Goal: Information Seeking & Learning: Learn about a topic

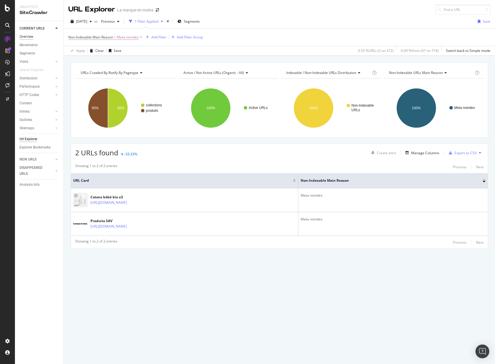
click at [30, 34] on div "Overview" at bounding box center [27, 37] width 14 height 6
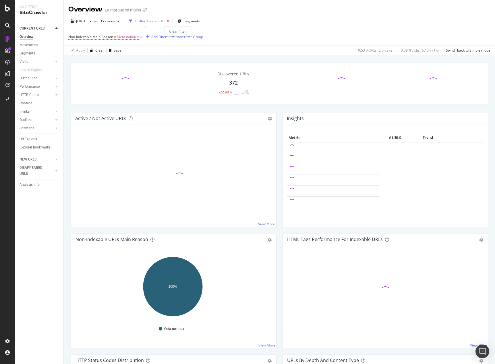
click at [169, 20] on icon "times" at bounding box center [167, 21] width 3 height 3
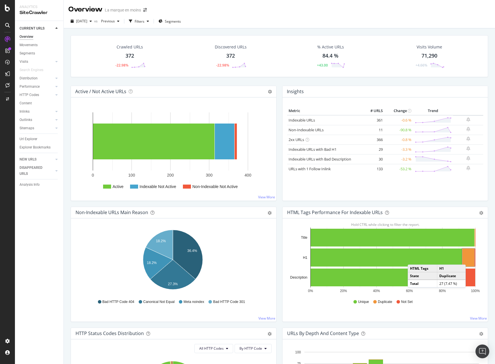
click at [467, 259] on rect "A chart." at bounding box center [468, 258] width 12 height 18
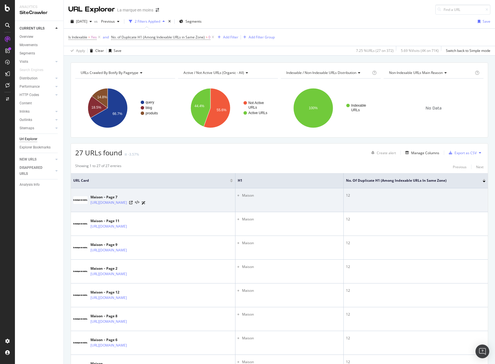
click at [256, 194] on li "Maison" at bounding box center [291, 195] width 99 height 5
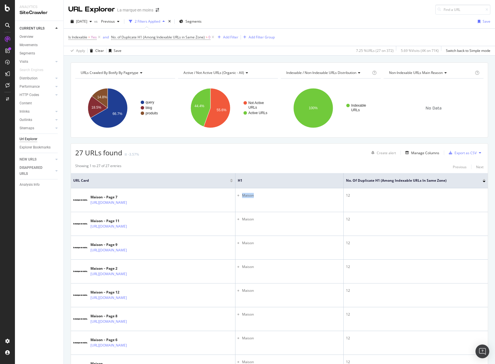
copy li "Maison"
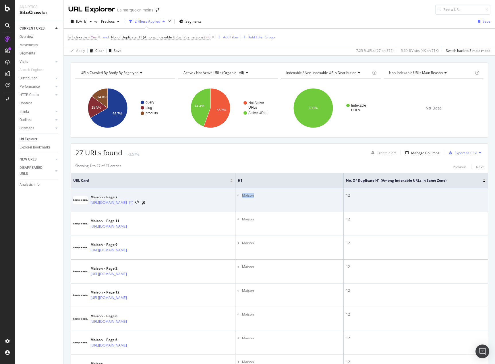
click at [133, 203] on icon at bounding box center [130, 202] width 3 height 3
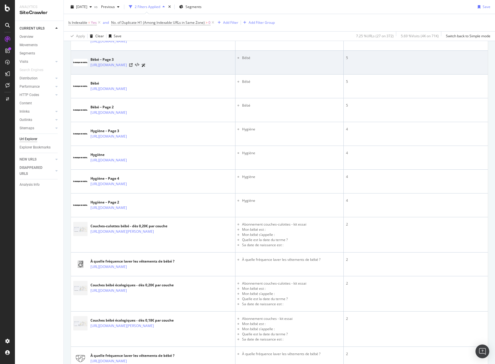
scroll to position [460, 0]
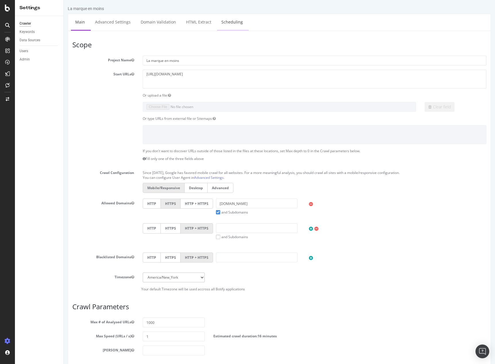
click at [234, 19] on link "Scheduling" at bounding box center [232, 22] width 30 height 16
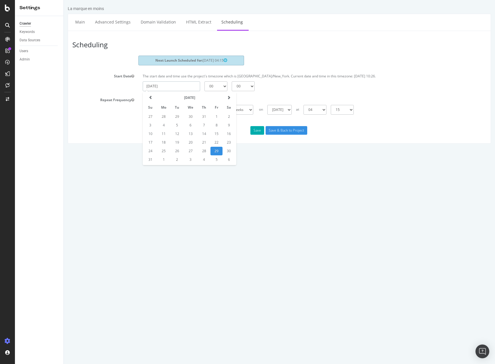
click at [191, 86] on input "2025-08-29" at bounding box center [171, 86] width 57 height 10
click at [227, 152] on td "30" at bounding box center [228, 151] width 13 height 9
type input "2025-08-30"
click at [220, 87] on select "00 01 02 03 04 05 06 07 08 09 10 11 12 13 14 15 16 17 18 19 20 21 22 23" at bounding box center [215, 86] width 23 height 10
select select "23"
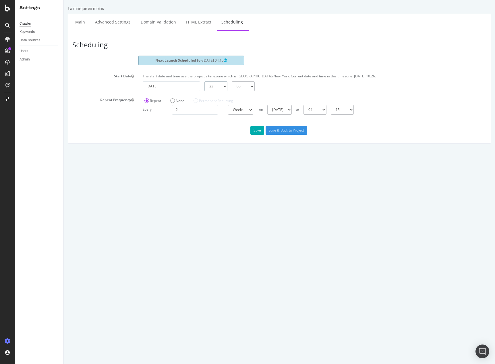
click at [204, 81] on select "00 01 02 03 04 05 06 07 08 09 10 11 12 13 14 15 16 17 18 19 20 21 22 23" at bounding box center [215, 86] width 23 height 10
click at [278, 130] on input "Save & Back to Project" at bounding box center [286, 130] width 42 height 9
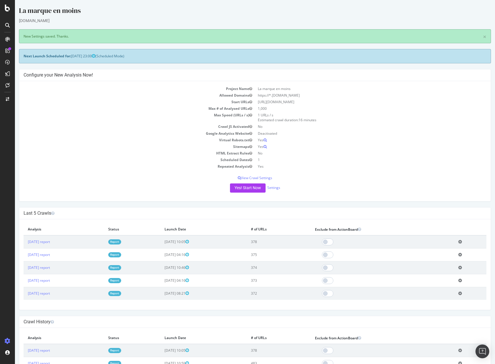
click at [121, 242] on link "Report" at bounding box center [114, 242] width 13 height 5
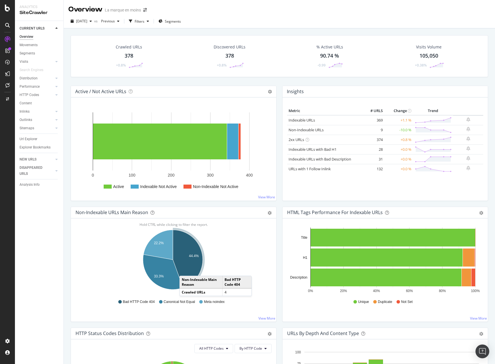
drag, startPoint x: 181, startPoint y: 271, endPoint x: 185, endPoint y: 270, distance: 4.3
click at [185, 270] on icon "A chart." at bounding box center [188, 259] width 30 height 58
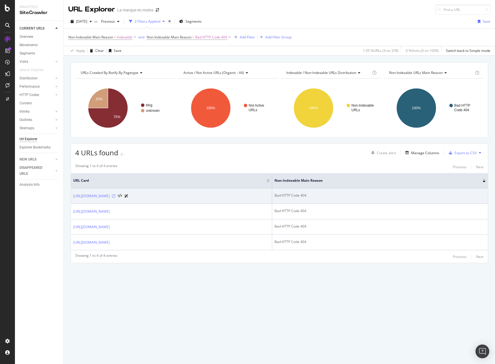
click at [115, 196] on icon at bounding box center [113, 195] width 3 height 3
drag, startPoint x: 71, startPoint y: 195, endPoint x: 142, endPoint y: 196, distance: 71.1
click at [142, 196] on td "https://lamarqueenmoins.fr/blogs/maison0" at bounding box center [171, 195] width 201 height 15
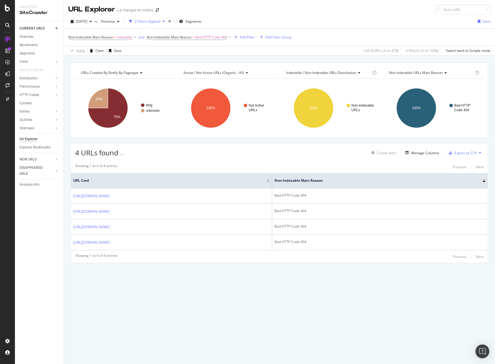
copy link "https://lamarqueenmoins.fr/blogs/maison0"
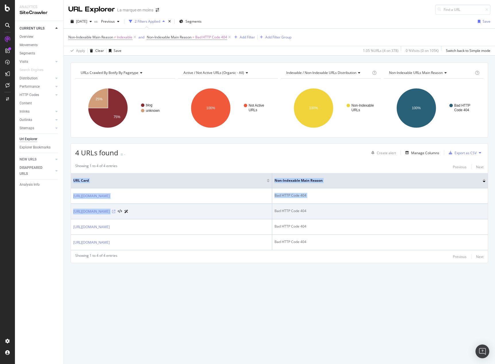
drag, startPoint x: 71, startPoint y: 211, endPoint x: 146, endPoint y: 213, distance: 75.5
click at [146, 213] on div "4 URLs found - Create alert Manage Columns Export as CSV Showing 1 to 4 of 4 en…" at bounding box center [279, 203] width 417 height 120
click at [73, 218] on td "https://lamarqueenmoins.fr/blogs/maison1" at bounding box center [171, 211] width 201 height 15
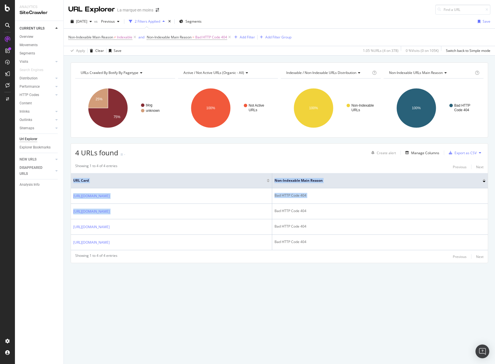
click at [70, 210] on div "URLs Crawled By Botify By pagetype Chart (by Value) Table Expand Export as CSV …" at bounding box center [279, 173] width 431 height 221
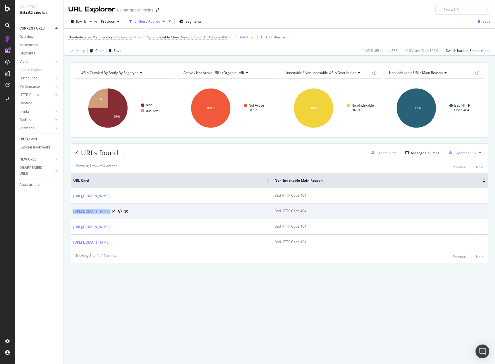
drag, startPoint x: 147, startPoint y: 213, endPoint x: 73, endPoint y: 213, distance: 74.3
click at [73, 213] on div "https://lamarqueenmoins.fr/blogs/maison1" at bounding box center [171, 212] width 196 height 6
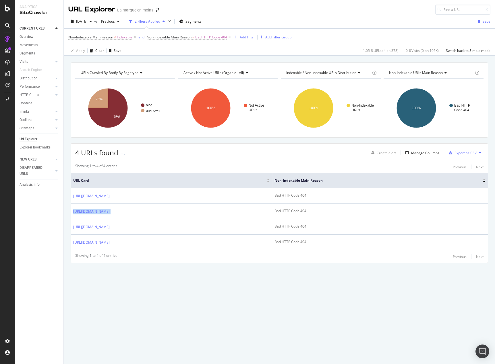
copy div "https://lamarqueenmoins.fr/blogs/maison1"
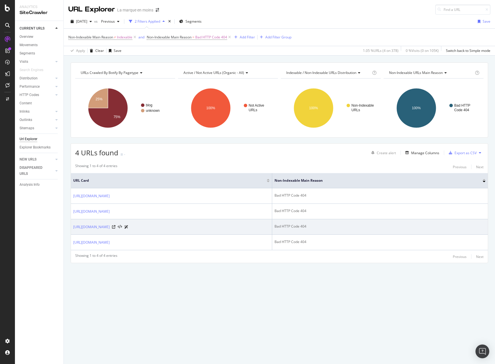
click at [170, 229] on div "https://lamarqueenmoins.fr/blogs/maison2" at bounding box center [171, 227] width 196 height 6
drag, startPoint x: 175, startPoint y: 229, endPoint x: 72, endPoint y: 227, distance: 103.6
click at [72, 227] on td "https://lamarqueenmoins.fr/blogs/maison2" at bounding box center [171, 226] width 201 height 15
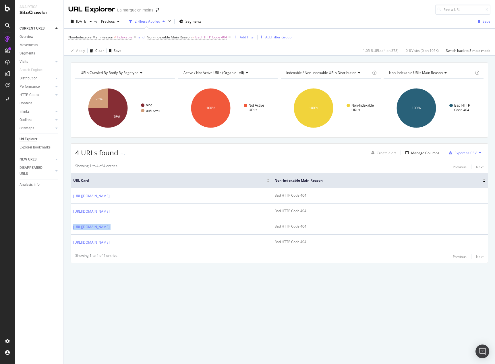
copy div "https://lamarqueenmoins.fr/blogs/maison2"
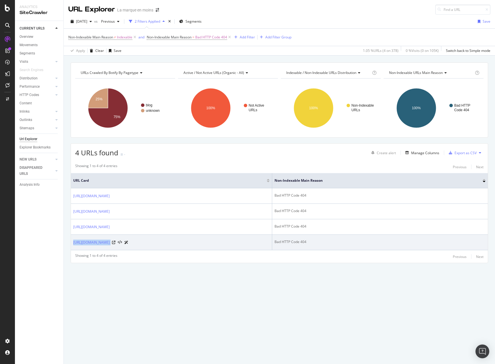
drag, startPoint x: 163, startPoint y: 243, endPoint x: 71, endPoint y: 244, distance: 92.6
click at [71, 244] on td "https://lamarqueenmoins.fr/404" at bounding box center [171, 242] width 201 height 15
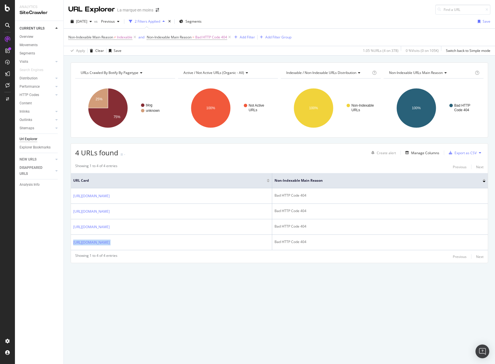
copy div "https://lamarqueenmoins.fr/404"
click at [418, 151] on div "Manage Columns" at bounding box center [425, 153] width 28 height 5
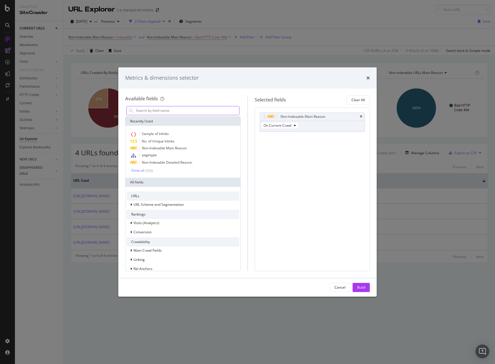
click at [175, 111] on input "modal" at bounding box center [187, 110] width 104 height 9
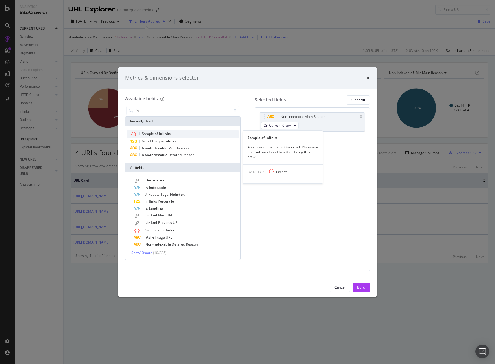
type input "in"
click at [163, 135] on span "Inlinks" at bounding box center [165, 133] width 12 height 5
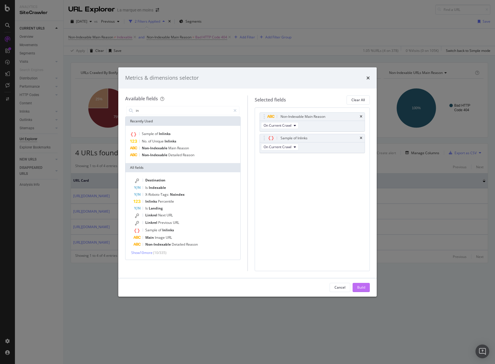
click at [356, 285] on button "Build" at bounding box center [360, 287] width 17 height 9
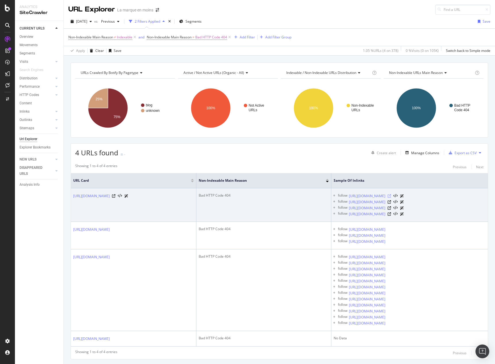
click at [391, 196] on icon at bounding box center [388, 195] width 3 height 3
drag, startPoint x: 73, startPoint y: 196, endPoint x: 147, endPoint y: 195, distance: 74.0
click at [147, 195] on td "https://lamarqueenmoins.fr/blogs/maison0" at bounding box center [133, 205] width 125 height 34
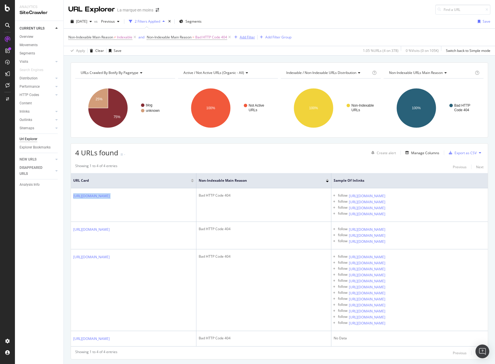
copy div "https://lamarqueenmoins.fr/blogs/maison0"
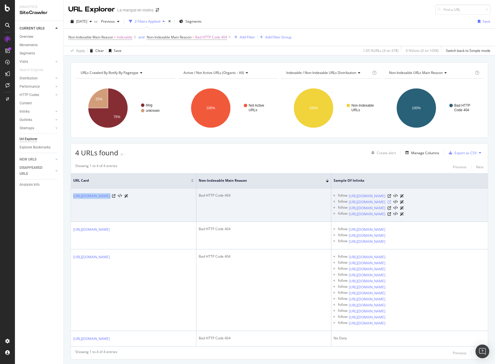
click at [391, 201] on icon at bounding box center [388, 201] width 3 height 3
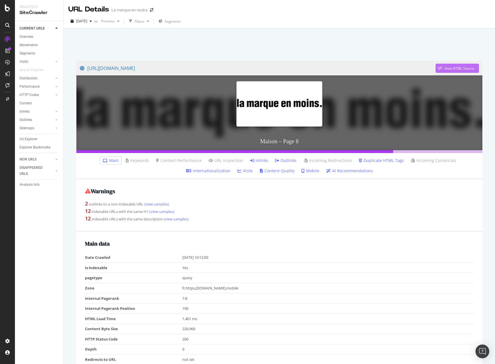
click at [444, 69] on div "View HTML Source" at bounding box center [459, 68] width 30 height 5
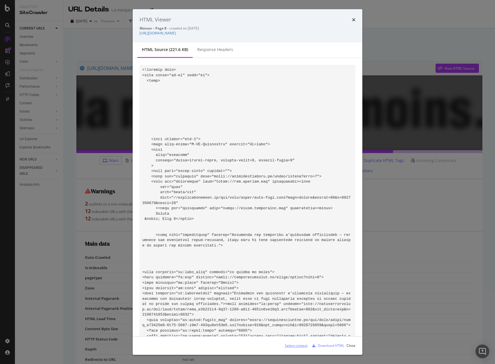
click at [299, 347] on div "Select content" at bounding box center [296, 345] width 23 height 5
